Goal: Register for event/course

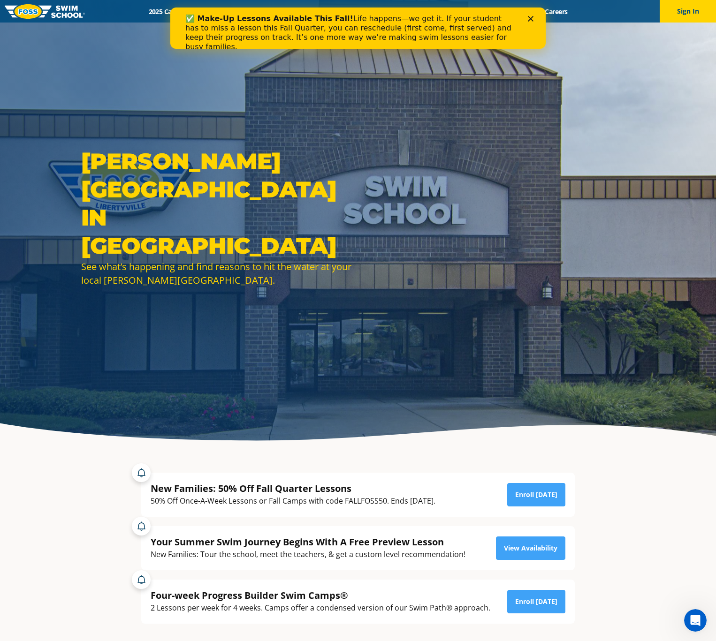
click at [533, 20] on icon "Close" at bounding box center [531, 19] width 6 height 6
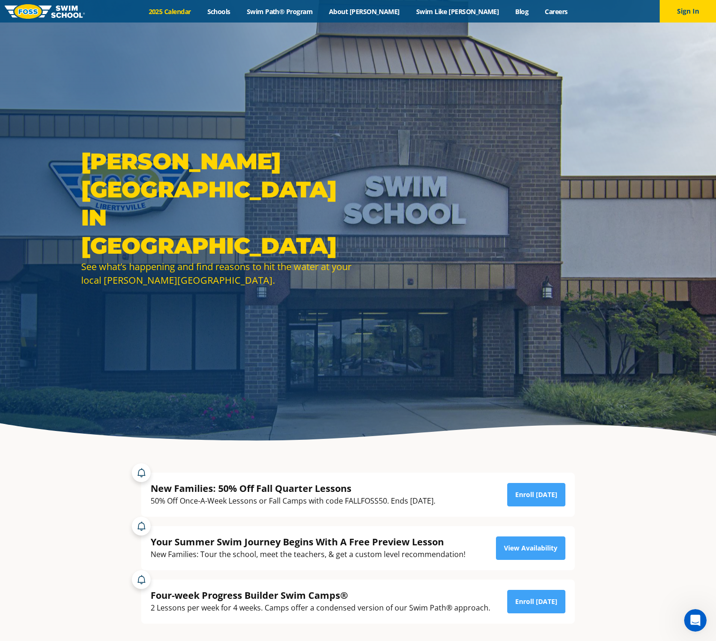
click at [194, 11] on link "2025 Calendar" at bounding box center [169, 11] width 59 height 9
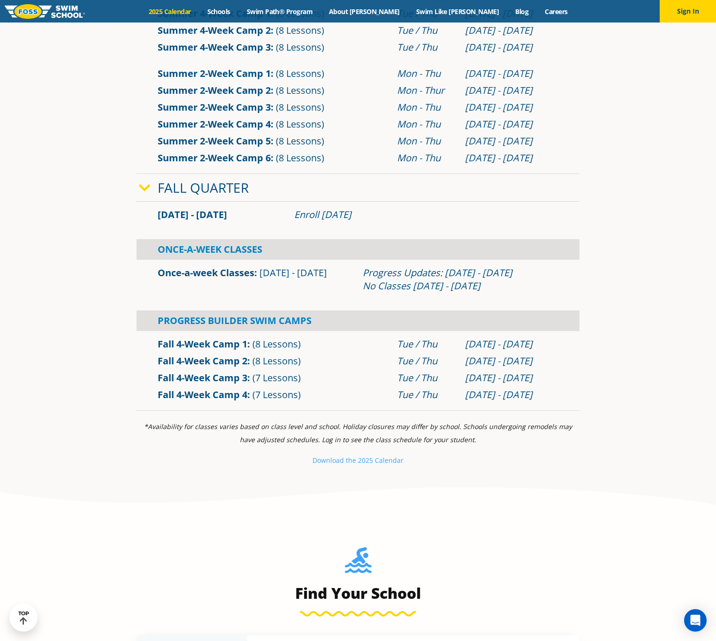
scroll to position [704, 0]
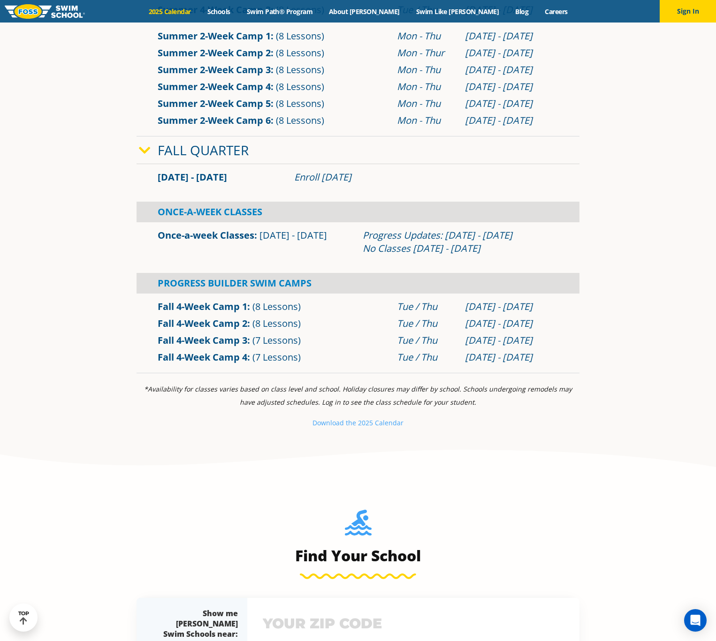
click at [341, 179] on div "Enroll [DATE]" at bounding box center [426, 177] width 264 height 13
click at [152, 147] on span at bounding box center [148, 151] width 19 height 14
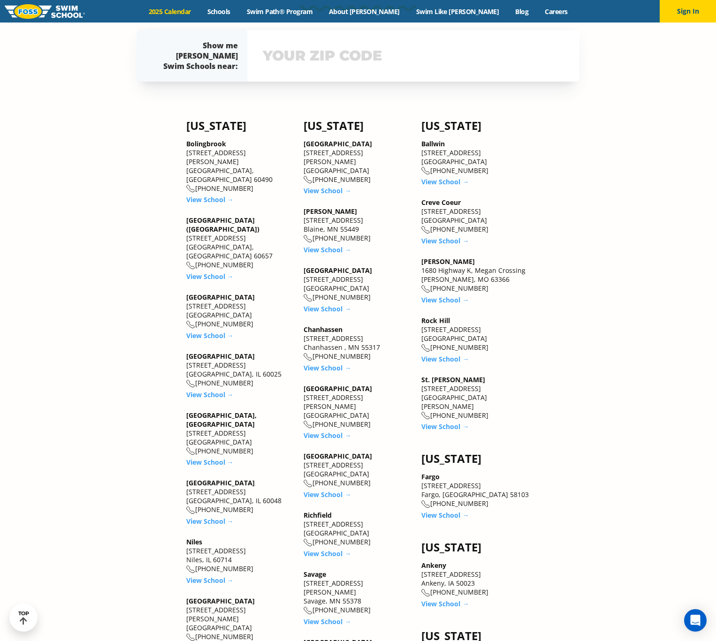
scroll to position [1079, 0]
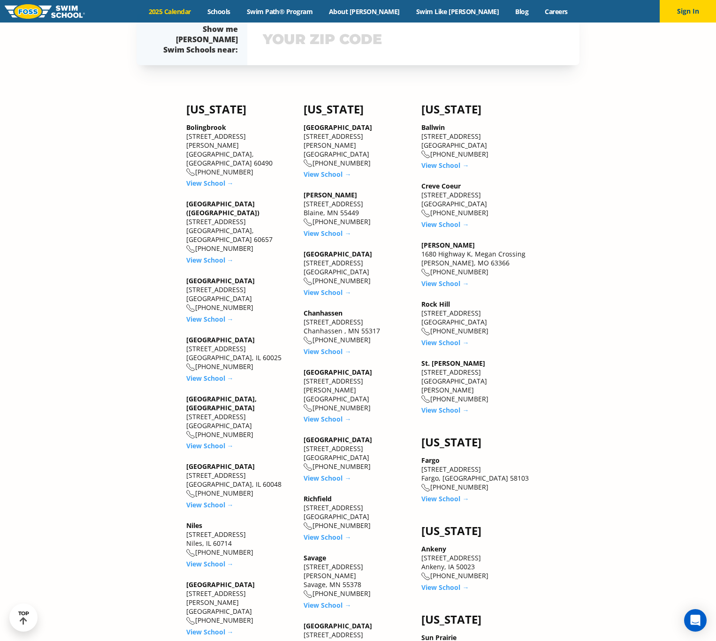
click at [201, 462] on link "[GEOGRAPHIC_DATA]" at bounding box center [220, 466] width 69 height 9
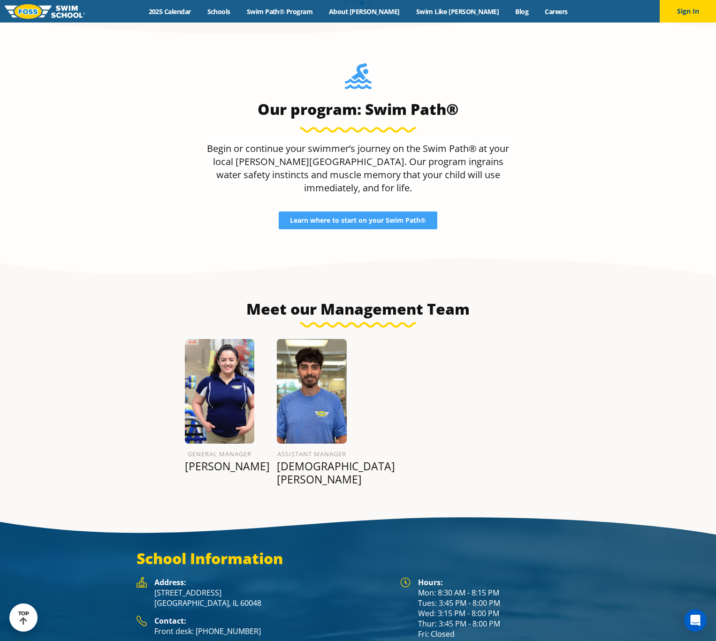
scroll to position [1019, 0]
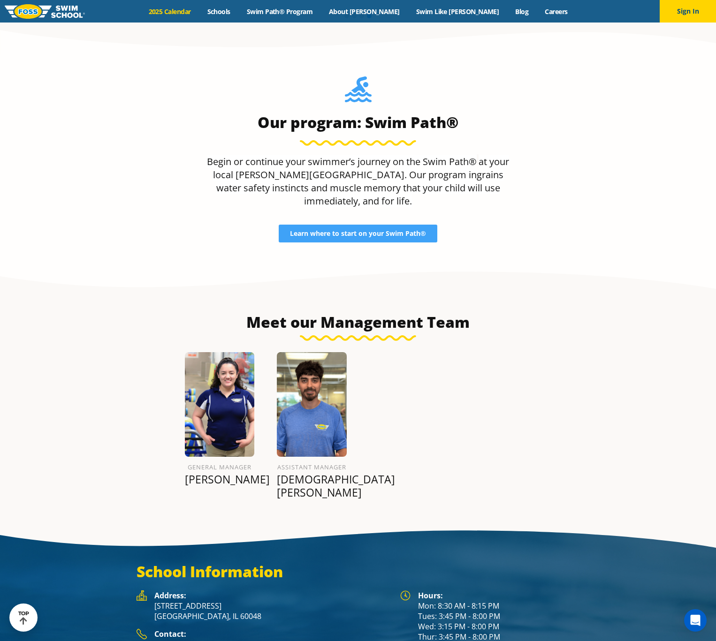
click at [185, 9] on link "2025 Calendar" at bounding box center [169, 11] width 59 height 9
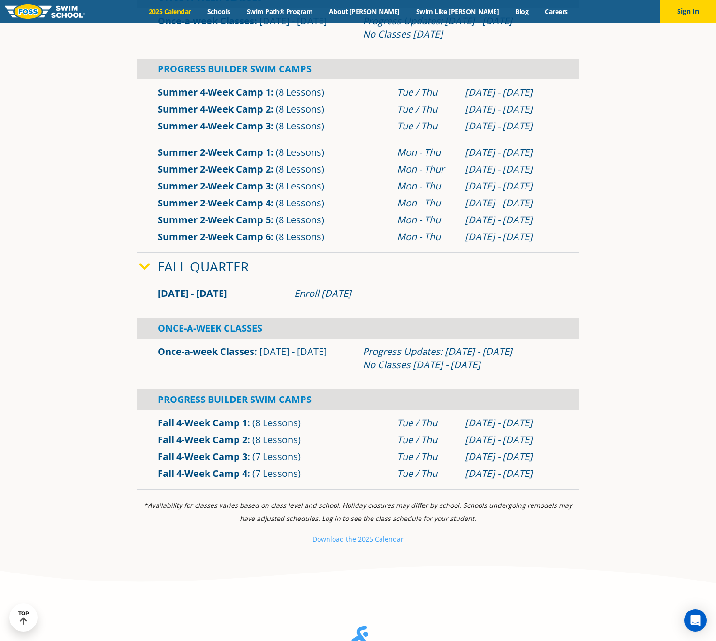
scroll to position [610, 0]
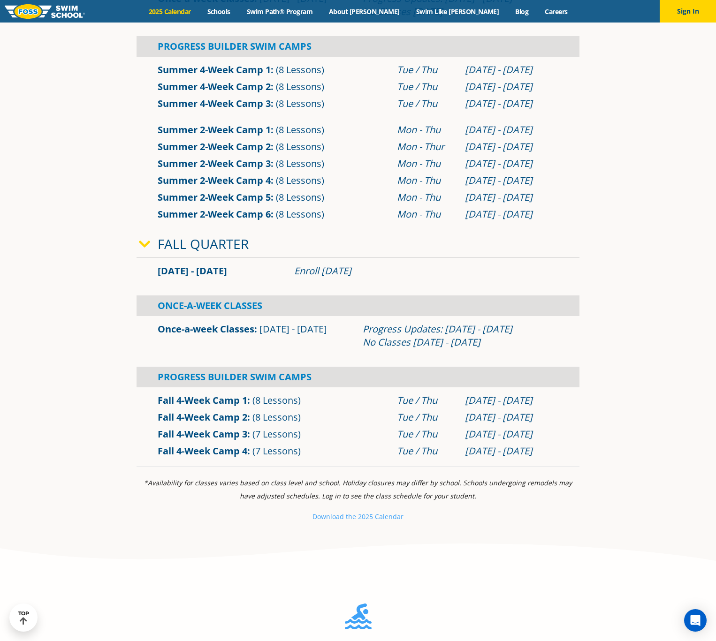
click at [234, 329] on link "Once-a-week Classes" at bounding box center [206, 329] width 97 height 13
